Goal: Task Accomplishment & Management: Manage account settings

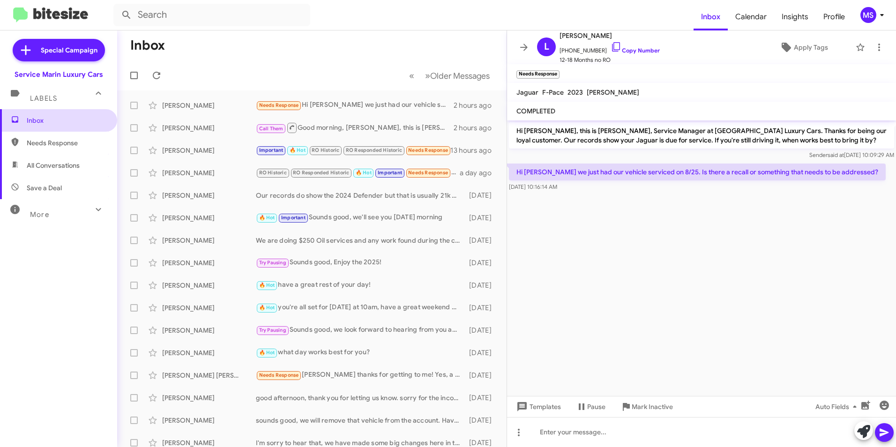
click at [50, 124] on span "Inbox" at bounding box center [67, 120] width 80 height 9
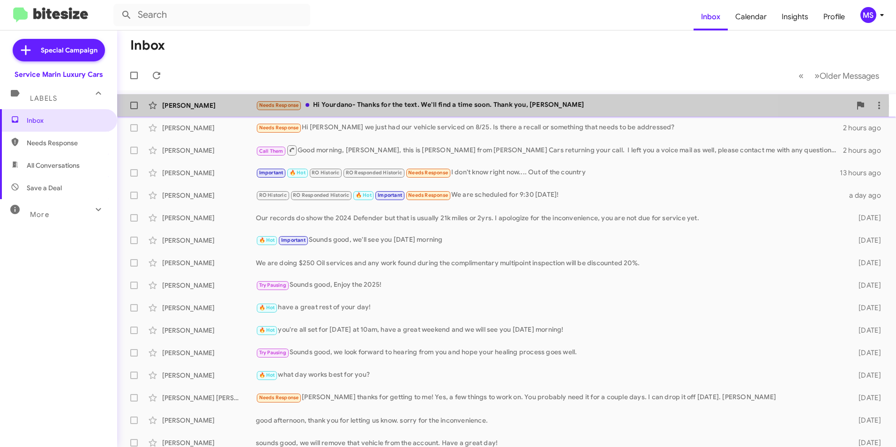
click at [357, 106] on div "Needs Response Hi [PERSON_NAME]- Thanks for the text. We'll find a time soon. T…" at bounding box center [553, 105] width 595 height 11
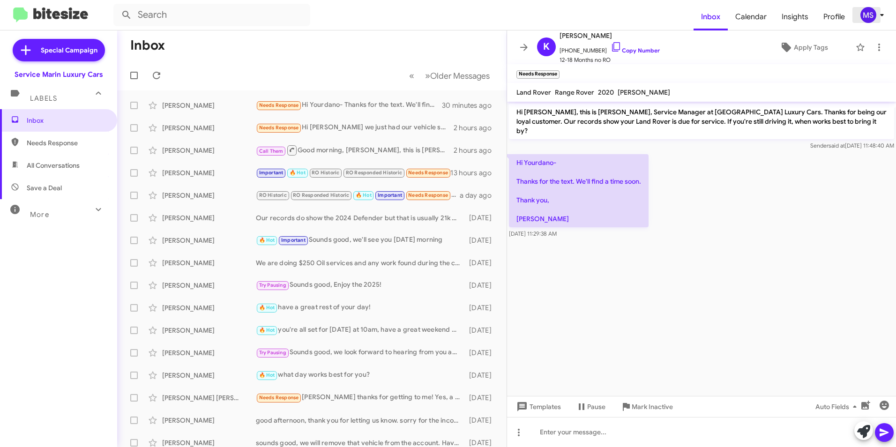
click at [879, 16] on icon at bounding box center [881, 14] width 11 height 11
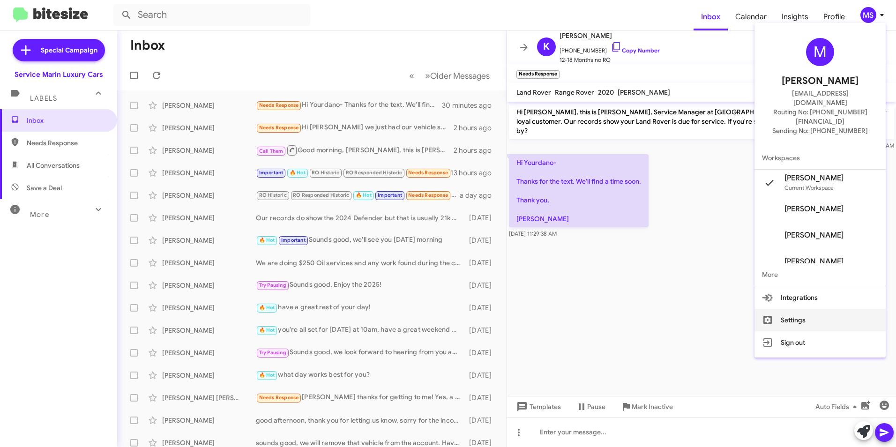
click at [796, 309] on button "Settings" at bounding box center [819, 320] width 131 height 22
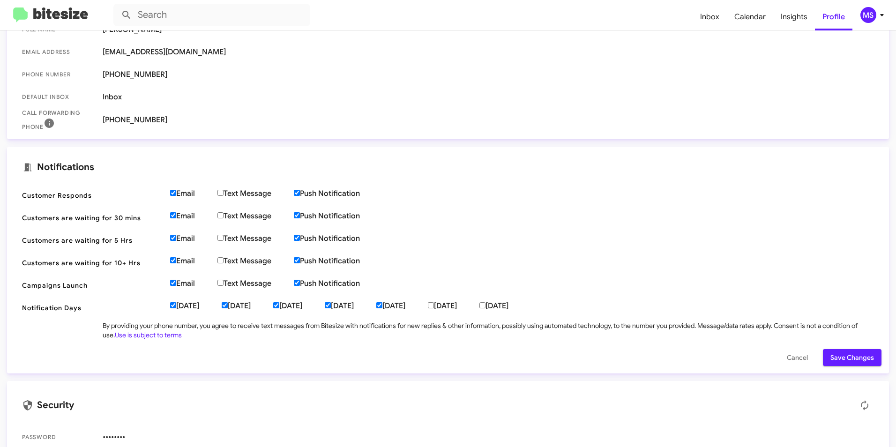
scroll to position [187, 0]
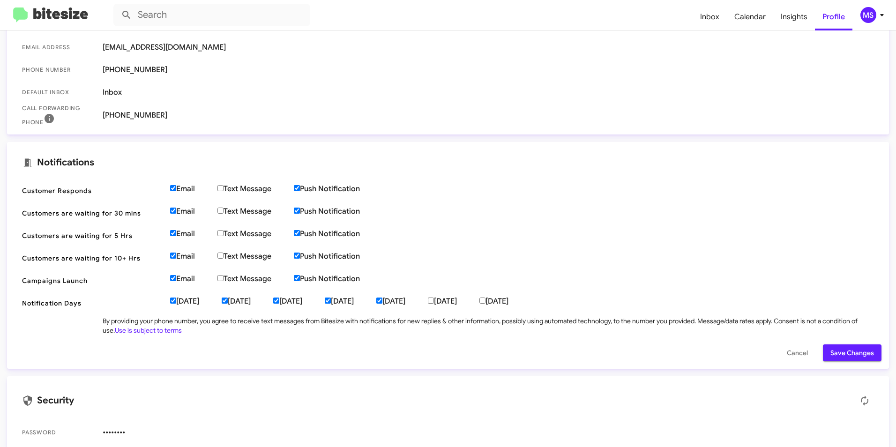
click at [175, 190] on input "Email" at bounding box center [173, 188] width 6 height 6
checkbox input "false"
drag, startPoint x: 174, startPoint y: 211, endPoint x: 175, endPoint y: 233, distance: 22.0
click at [174, 212] on input "Email" at bounding box center [173, 211] width 6 height 6
checkbox input "false"
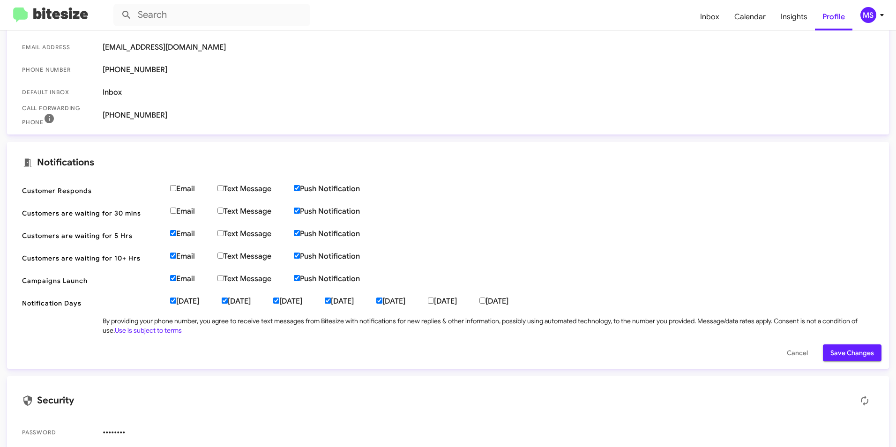
click at [174, 235] on input "Email" at bounding box center [173, 233] width 6 height 6
checkbox input "false"
drag, startPoint x: 173, startPoint y: 254, endPoint x: 173, endPoint y: 261, distance: 6.6
click at [173, 256] on input "Email" at bounding box center [173, 256] width 6 height 6
checkbox input "false"
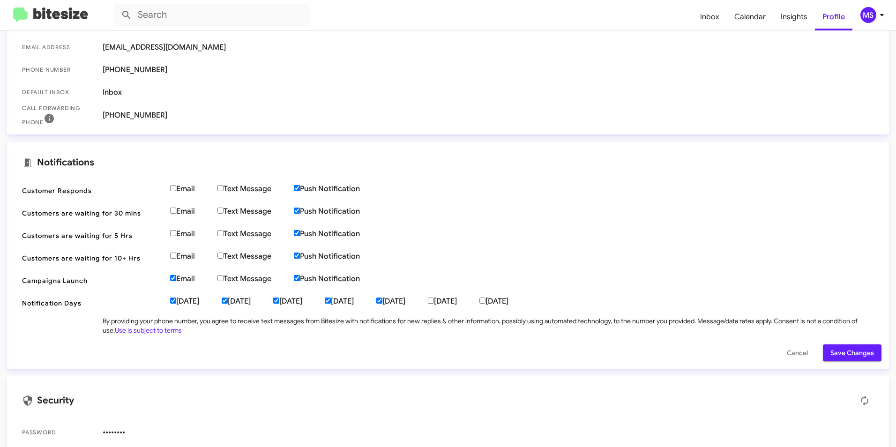
click at [173, 282] on label "Email" at bounding box center [193, 278] width 47 height 9
click at [173, 281] on input "Email" at bounding box center [173, 278] width 6 height 6
checkbox input "false"
click at [173, 300] on input "[DATE]" at bounding box center [173, 301] width 6 height 6
checkbox input "false"
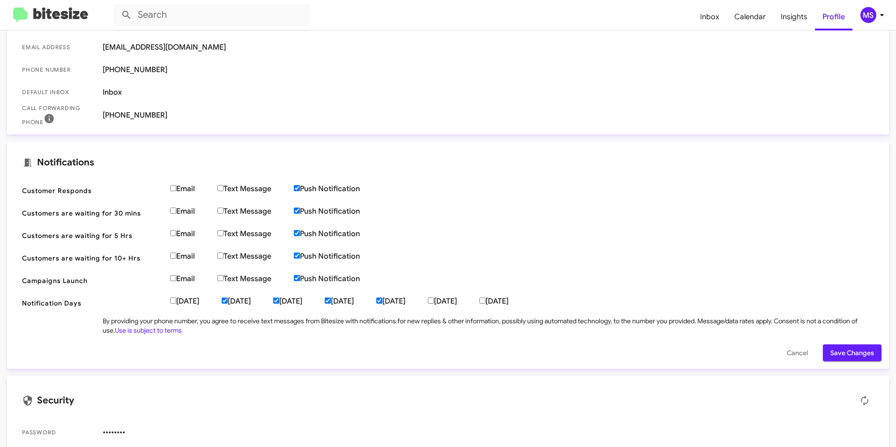
click at [228, 303] on input "[DATE]" at bounding box center [225, 301] width 6 height 6
checkbox input "false"
click at [279, 303] on input "[DATE]" at bounding box center [276, 301] width 6 height 6
checkbox input "false"
click at [365, 303] on label "[DATE]" at bounding box center [351, 301] width 52 height 9
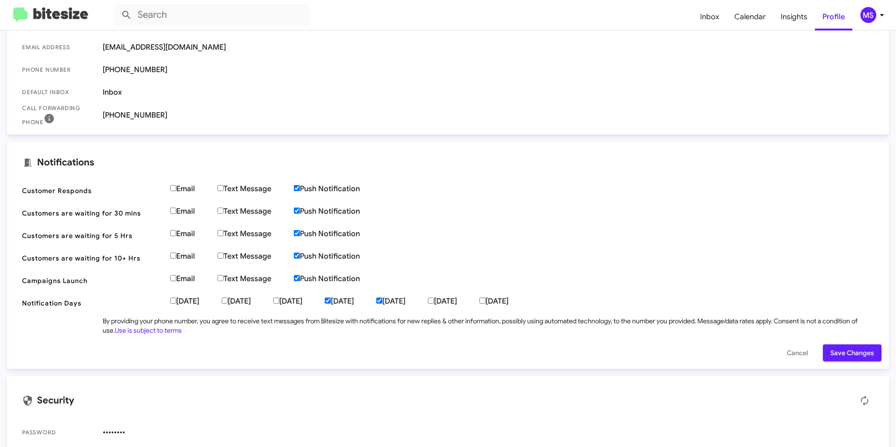
click at [331, 303] on input "[DATE]" at bounding box center [328, 301] width 6 height 6
checkbox input "false"
click at [382, 300] on input "[DATE]" at bounding box center [379, 301] width 6 height 6
checkbox input "false"
click at [299, 276] on input "Push Notification" at bounding box center [297, 278] width 6 height 6
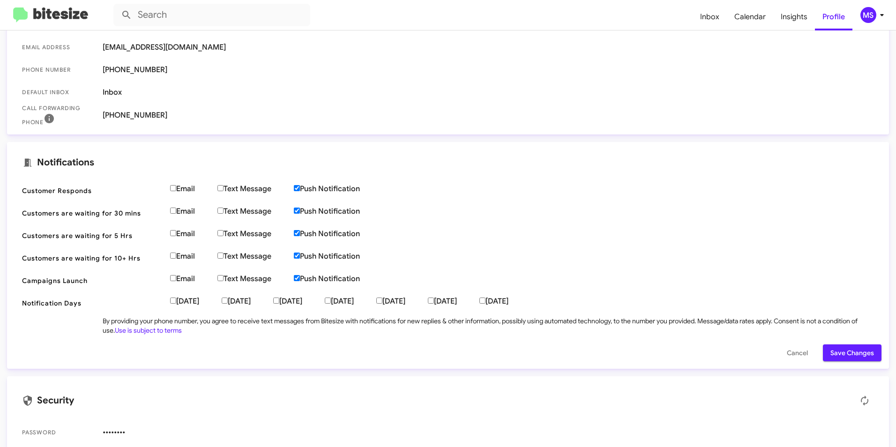
checkbox input "false"
click at [304, 250] on span "Customers are waiting for 10+ Hrs Email Text Message Push Notification" at bounding box center [448, 258] width 867 height 22
click at [298, 230] on label "Push Notification" at bounding box center [338, 233] width 89 height 9
click at [298, 230] on input "Push Notification" at bounding box center [297, 233] width 6 height 6
checkbox input "false"
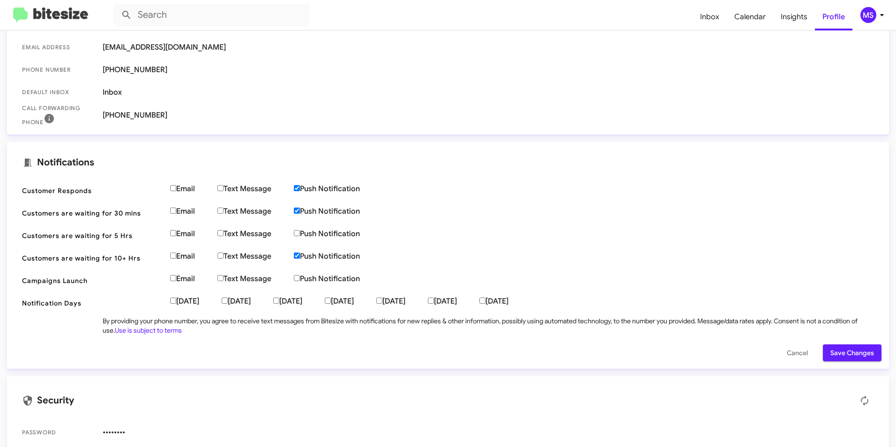
click at [301, 250] on span "Customers are waiting for 10+ Hrs Email Text Message Push Notification" at bounding box center [448, 258] width 867 height 22
click at [298, 209] on label "Push Notification" at bounding box center [338, 211] width 89 height 9
click at [298, 209] on input "Push Notification" at bounding box center [297, 211] width 6 height 6
checkbox input "false"
click at [300, 187] on input "Push Notification" at bounding box center [297, 188] width 6 height 6
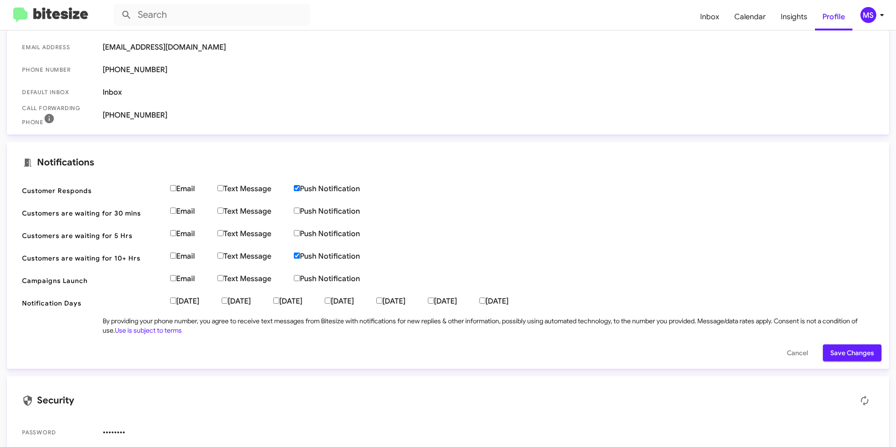
checkbox input "false"
click at [300, 256] on input "Push Notification" at bounding box center [297, 256] width 6 height 6
checkbox input "false"
click at [842, 351] on span "Save Changes" at bounding box center [852, 352] width 44 height 17
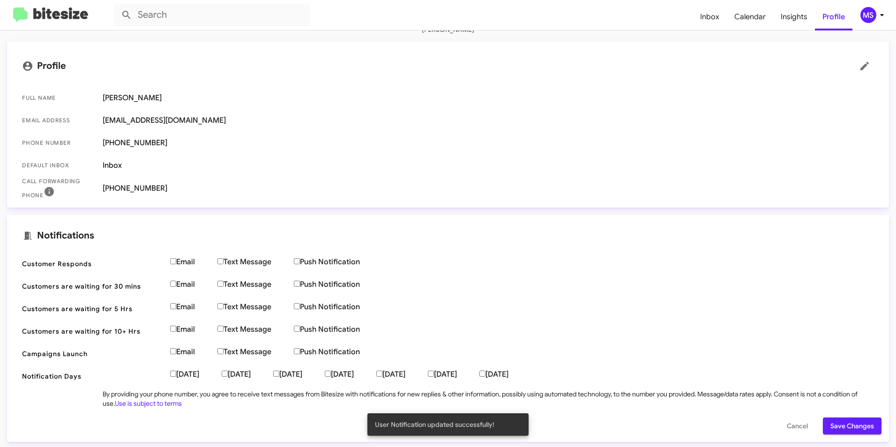
scroll to position [0, 0]
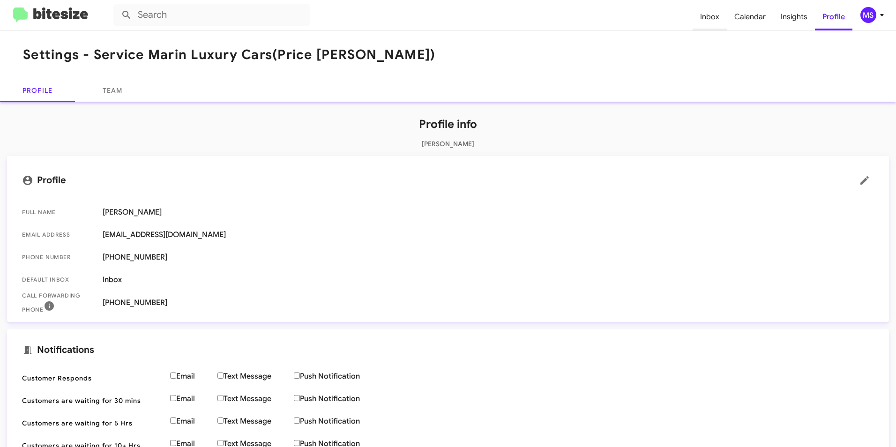
drag, startPoint x: 713, startPoint y: 14, endPoint x: 710, endPoint y: 28, distance: 14.4
click at [713, 15] on span "Inbox" at bounding box center [710, 16] width 34 height 27
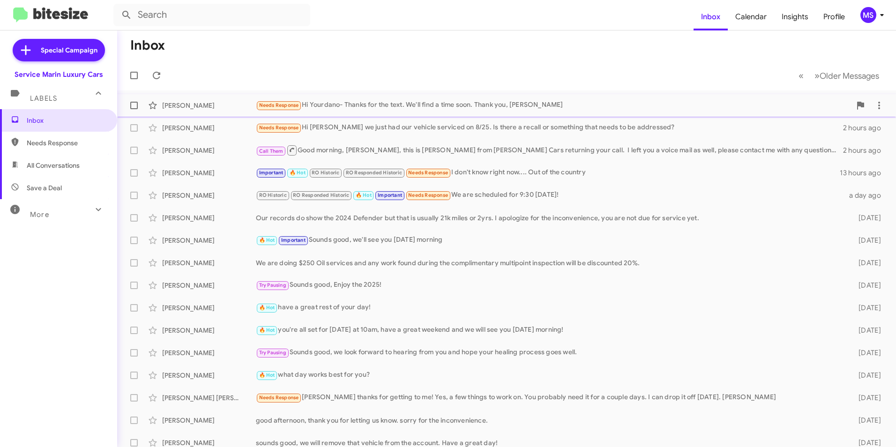
click at [368, 102] on div "Needs Response Hi [PERSON_NAME]- Thanks for the text. We'll find a time soon. T…" at bounding box center [553, 105] width 595 height 11
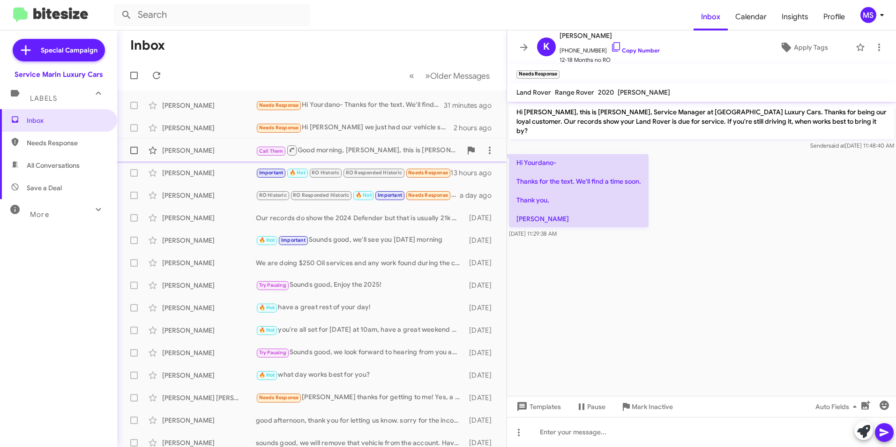
click at [318, 149] on div "Call Them Good morning, [PERSON_NAME], this is [PERSON_NAME] from [PERSON_NAME]…" at bounding box center [359, 150] width 206 height 12
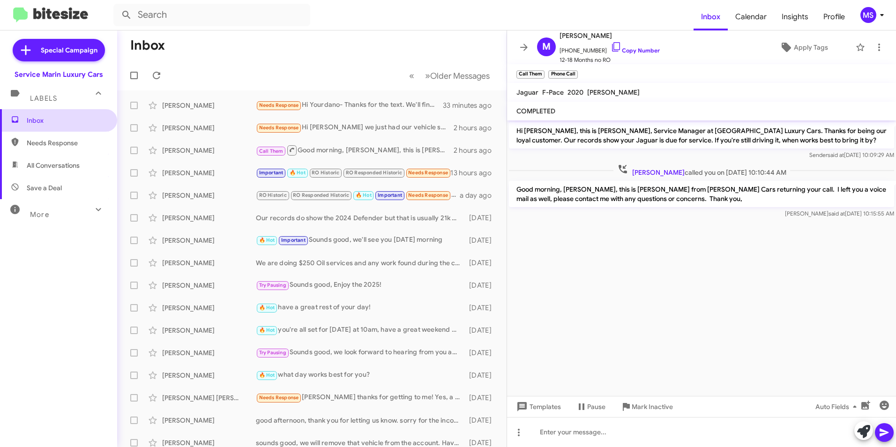
click at [49, 120] on span "Inbox" at bounding box center [67, 120] width 80 height 9
